Goal: Find specific page/section

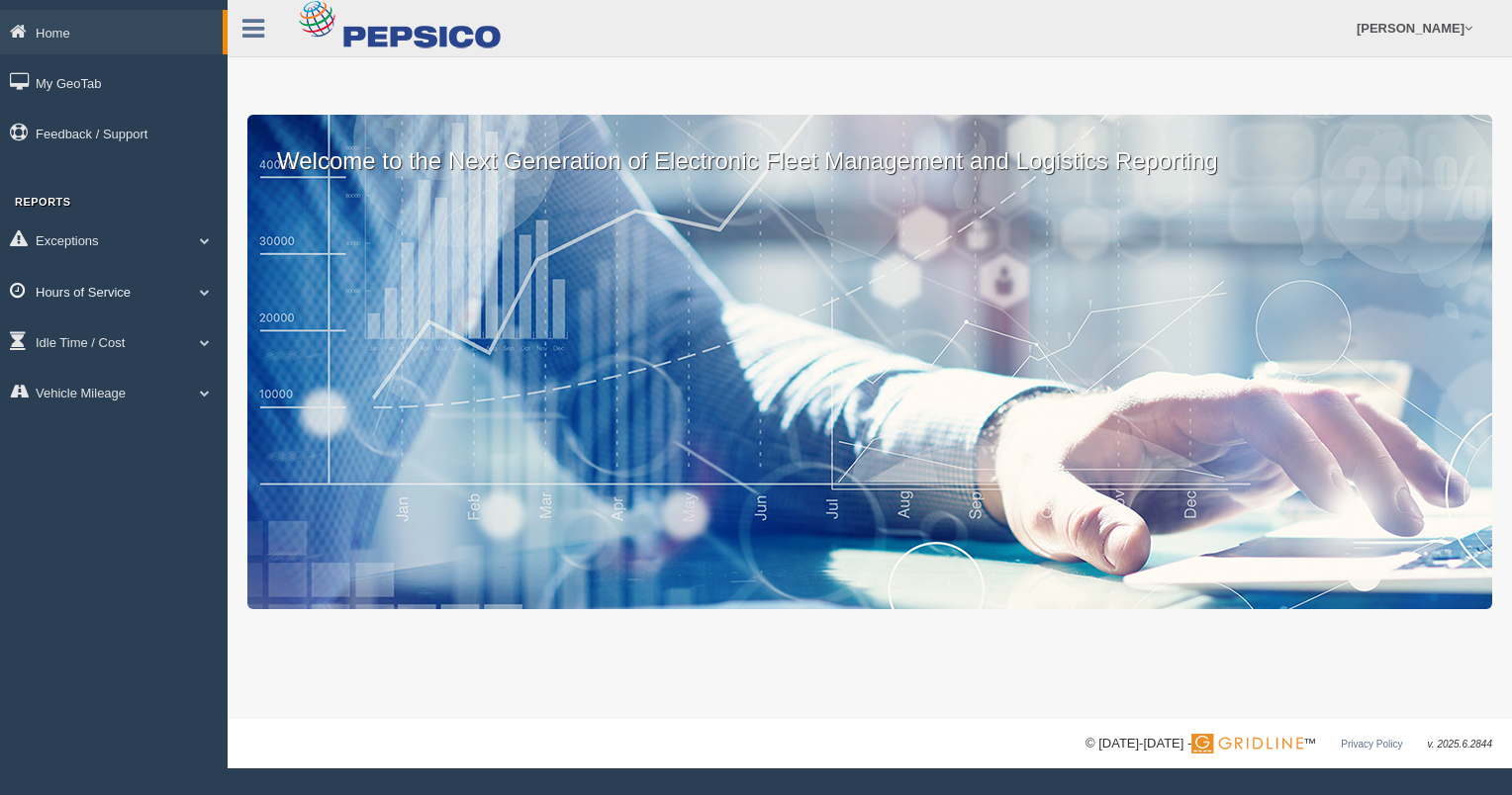
click at [82, 292] on link "Hours of Service" at bounding box center [113, 291] width 228 height 45
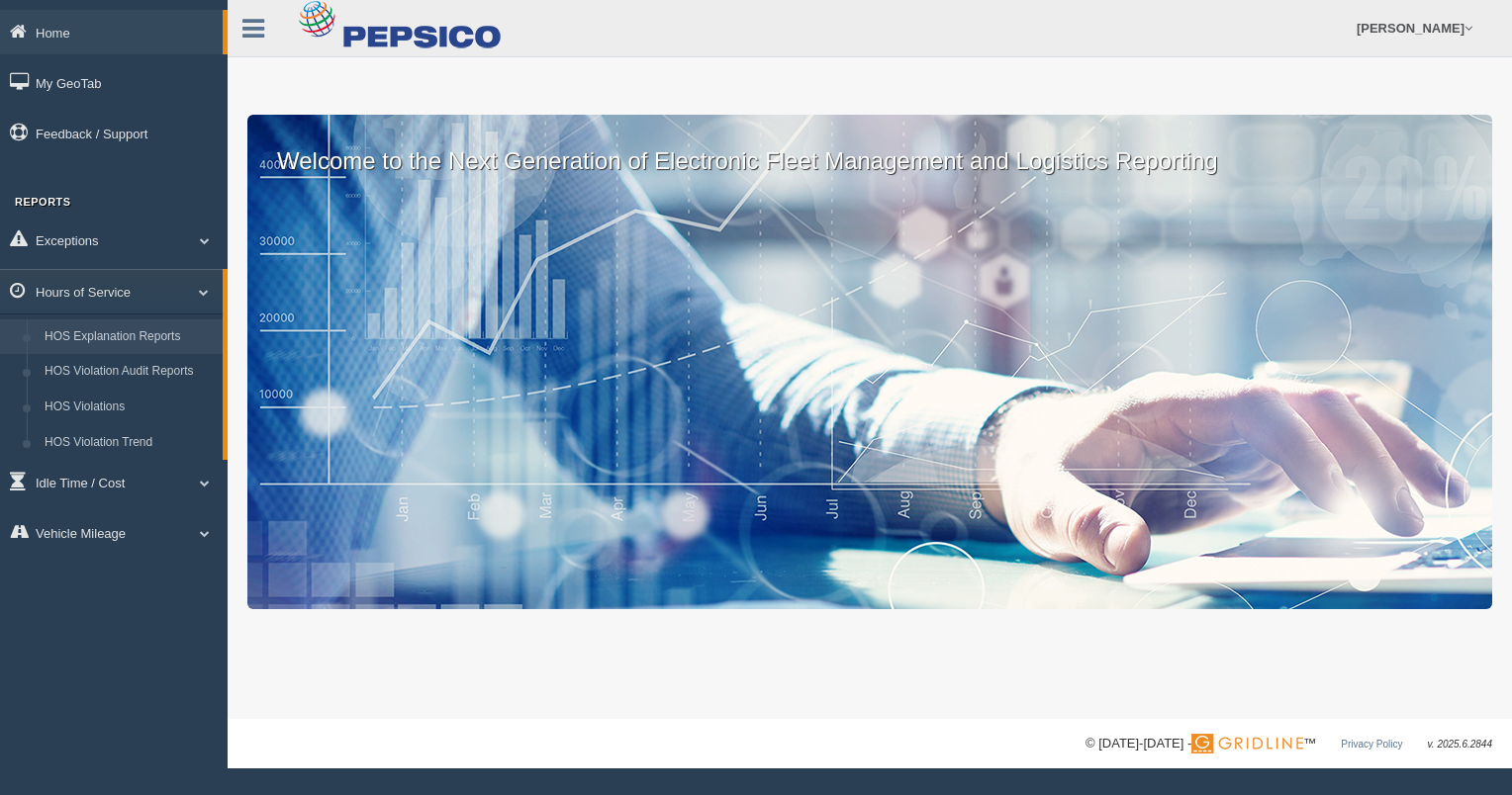
click at [125, 333] on link "HOS Explanation Reports" at bounding box center [129, 337] width 187 height 36
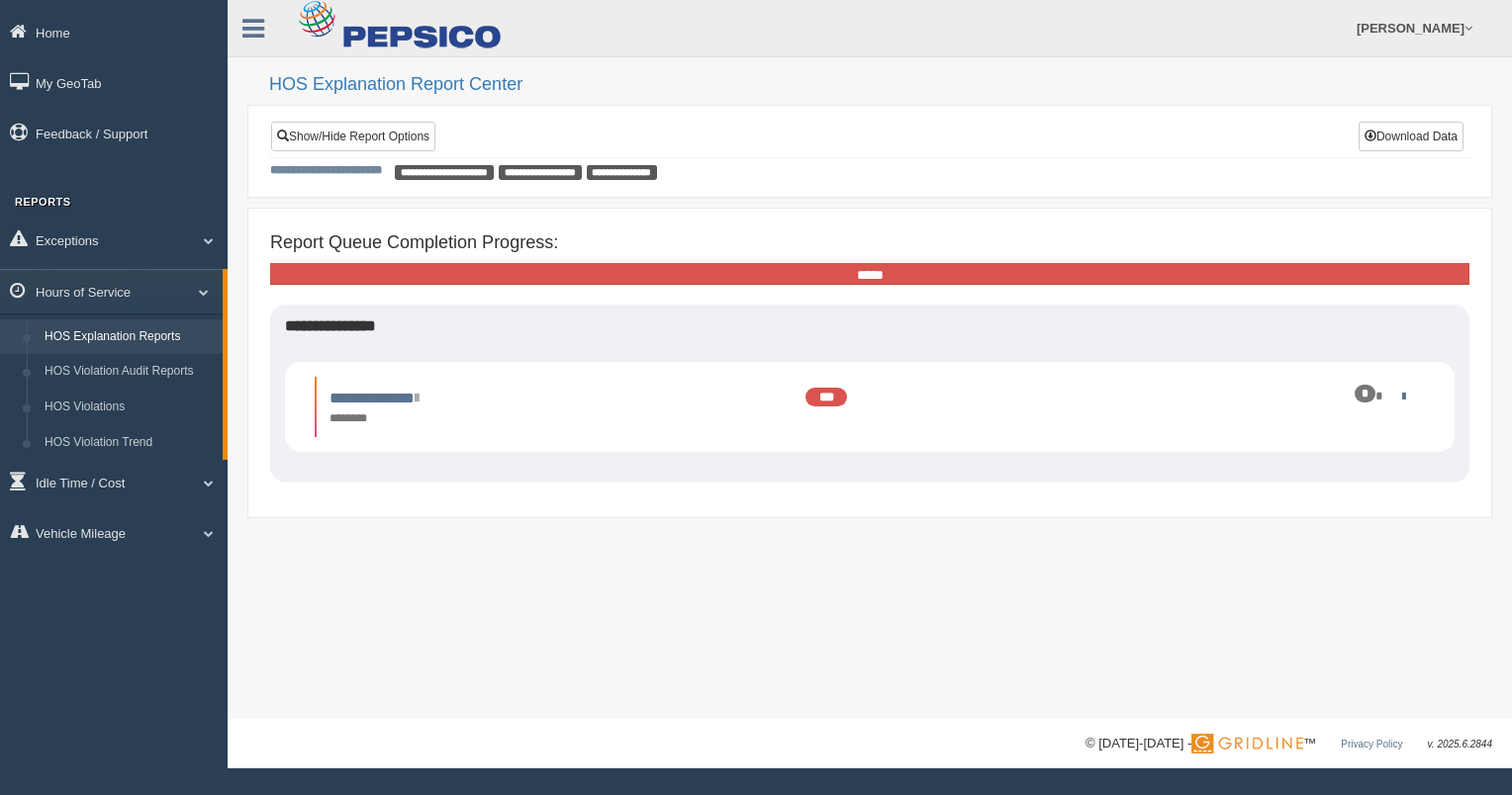
click at [110, 334] on link "HOS Explanation Reports" at bounding box center [129, 337] width 187 height 36
click at [1494, 682] on div "**********" at bounding box center [870, 359] width 1284 height 718
